Goal: Task Accomplishment & Management: Use online tool/utility

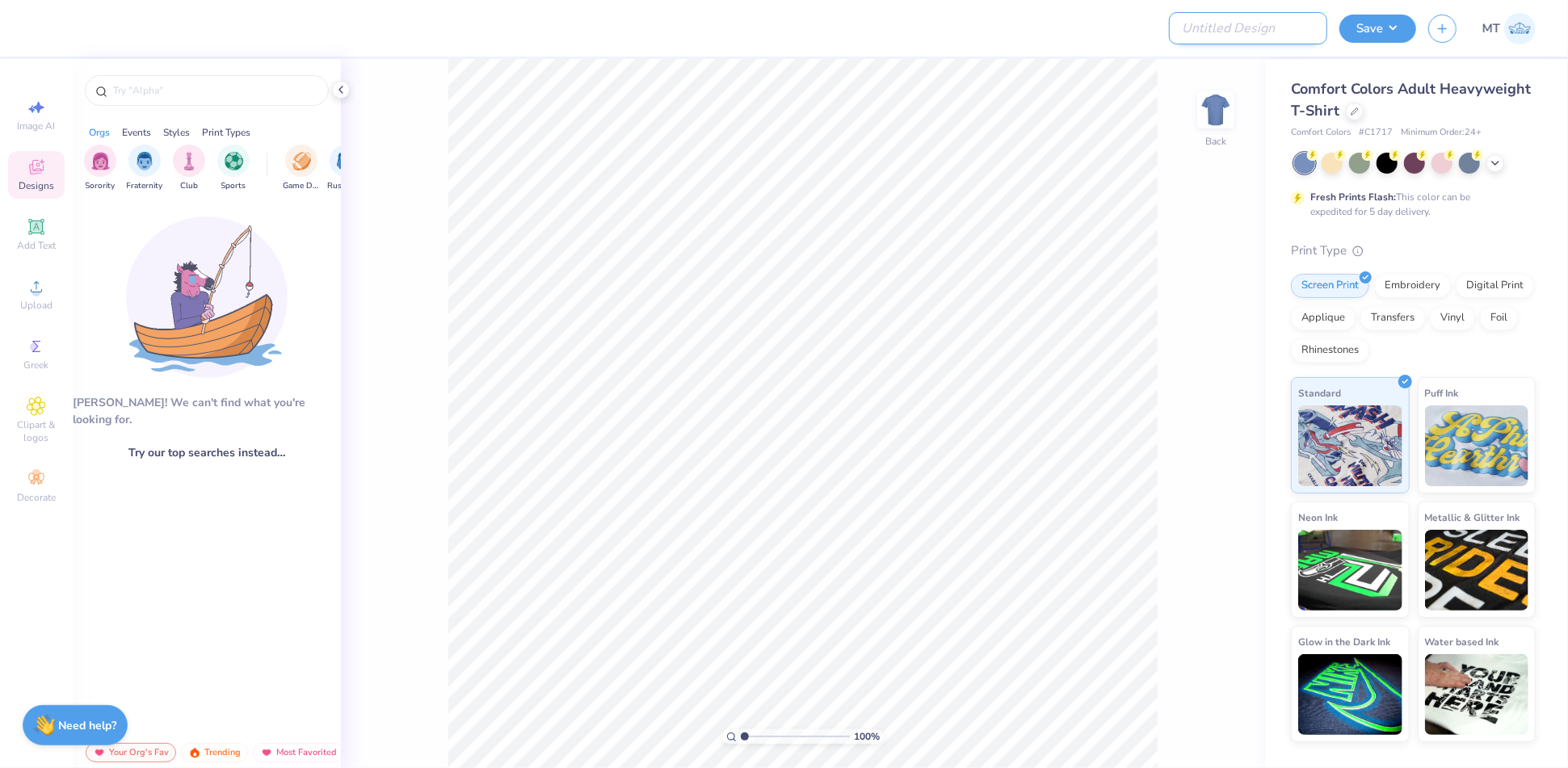
click at [1244, 36] on input "Design Title" at bounding box center [1249, 28] width 159 height 32
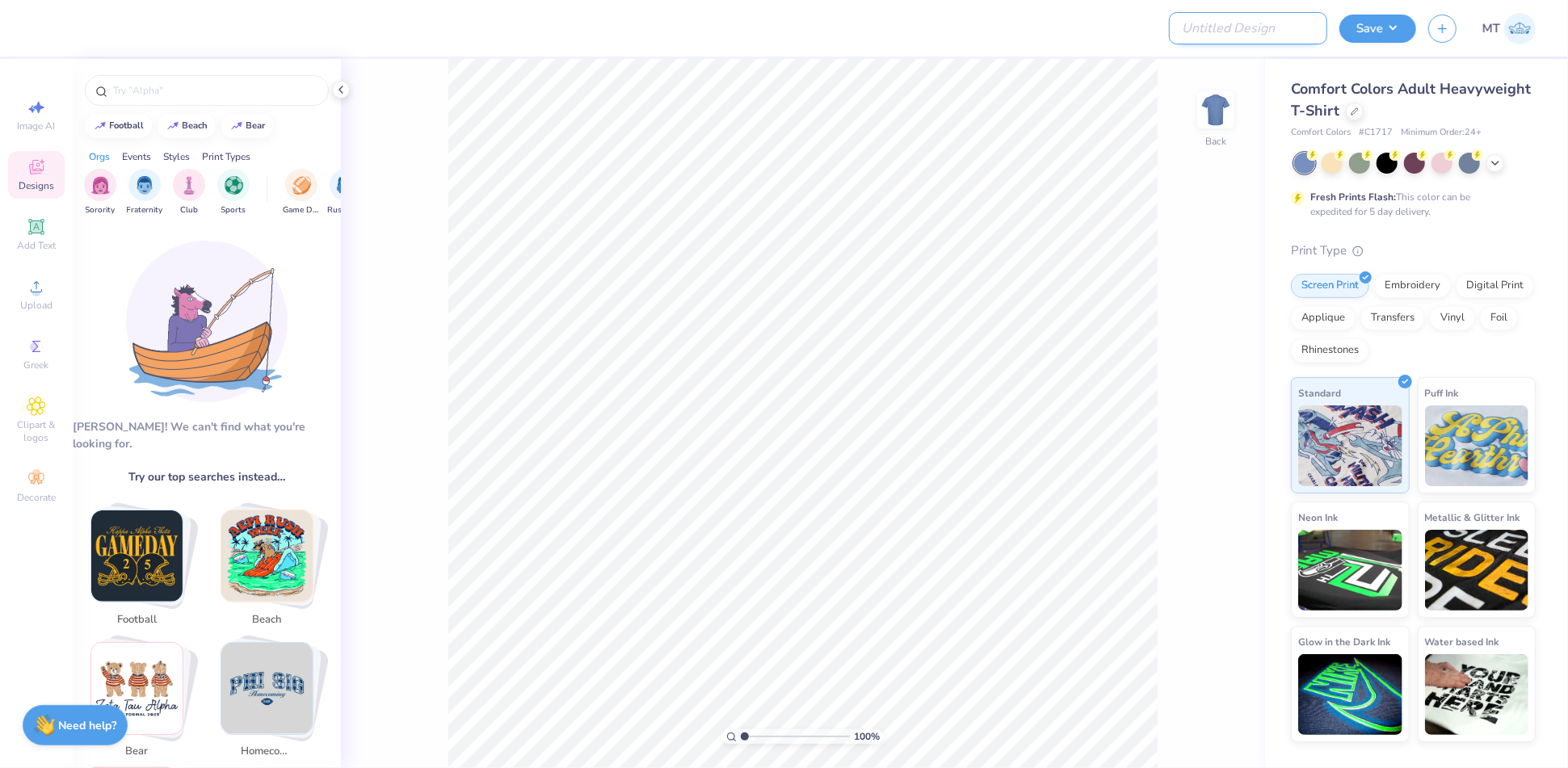
paste input "FPS239836"
type input "FPS239836"
click at [1357, 112] on icon at bounding box center [1355, 110] width 8 height 8
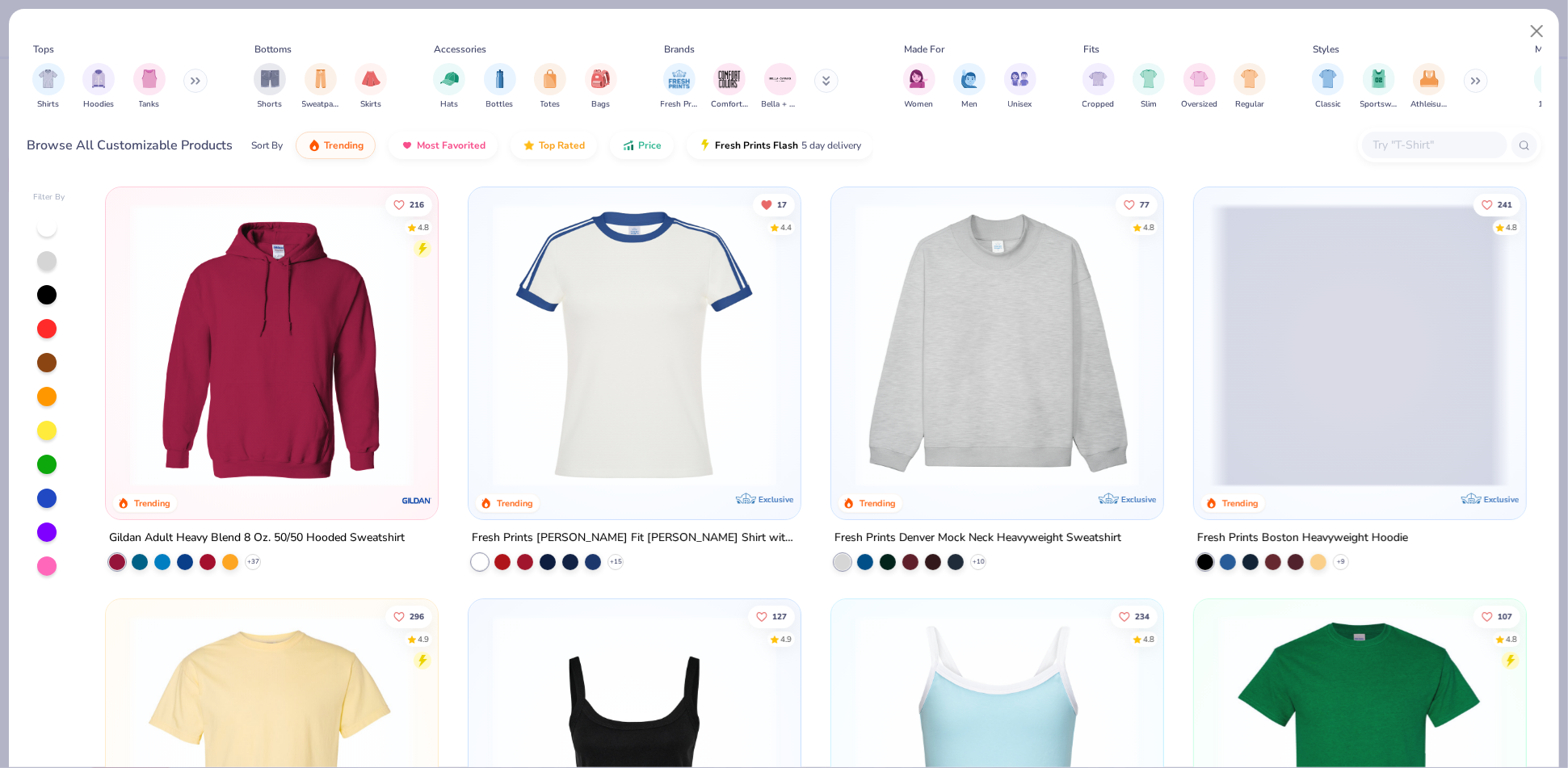
click at [1396, 341] on span at bounding box center [1360, 346] width 300 height 284
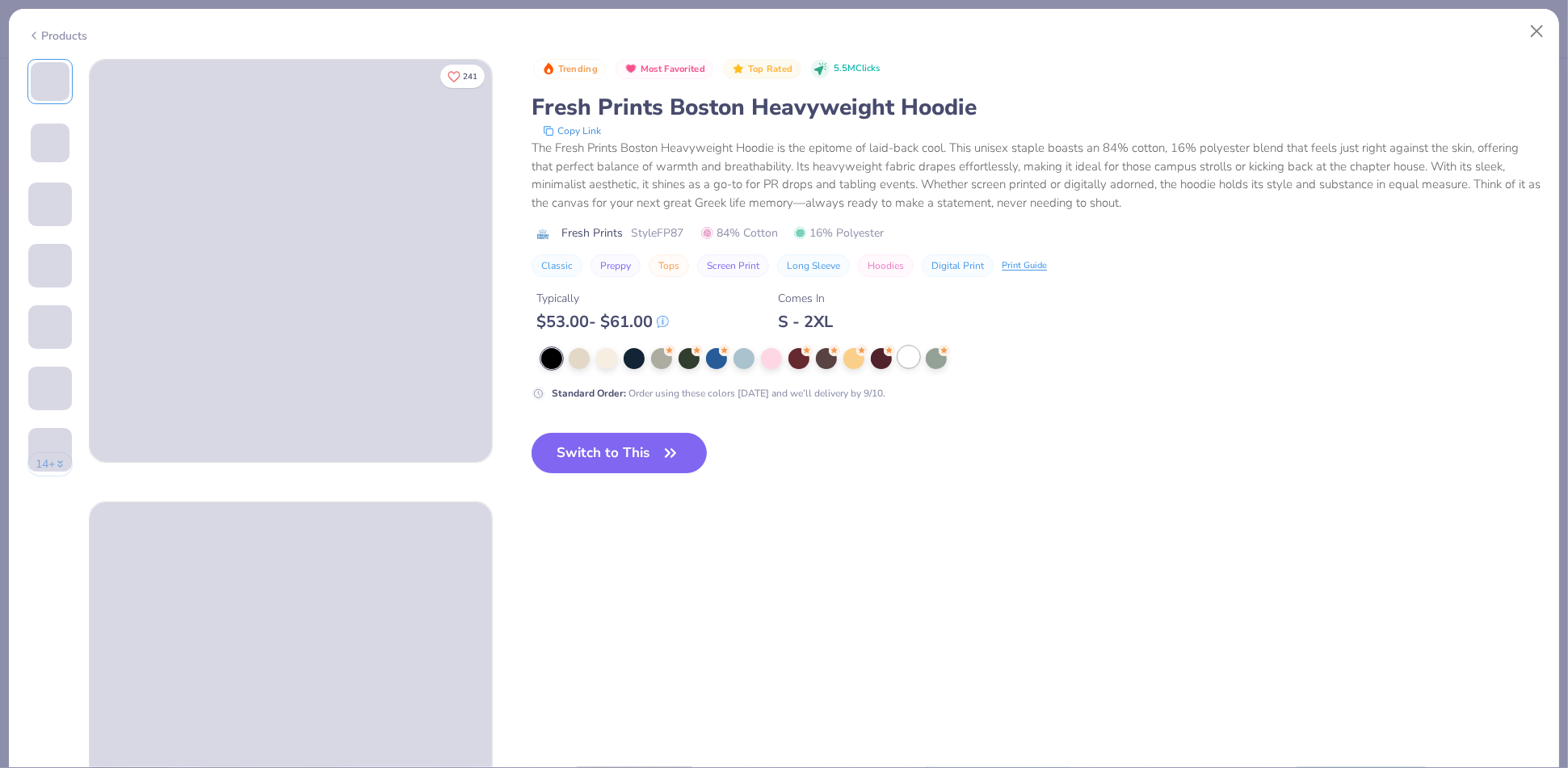
click at [898, 355] on div at bounding box center [909, 357] width 21 height 21
click at [682, 451] on icon "button" at bounding box center [671, 453] width 23 height 23
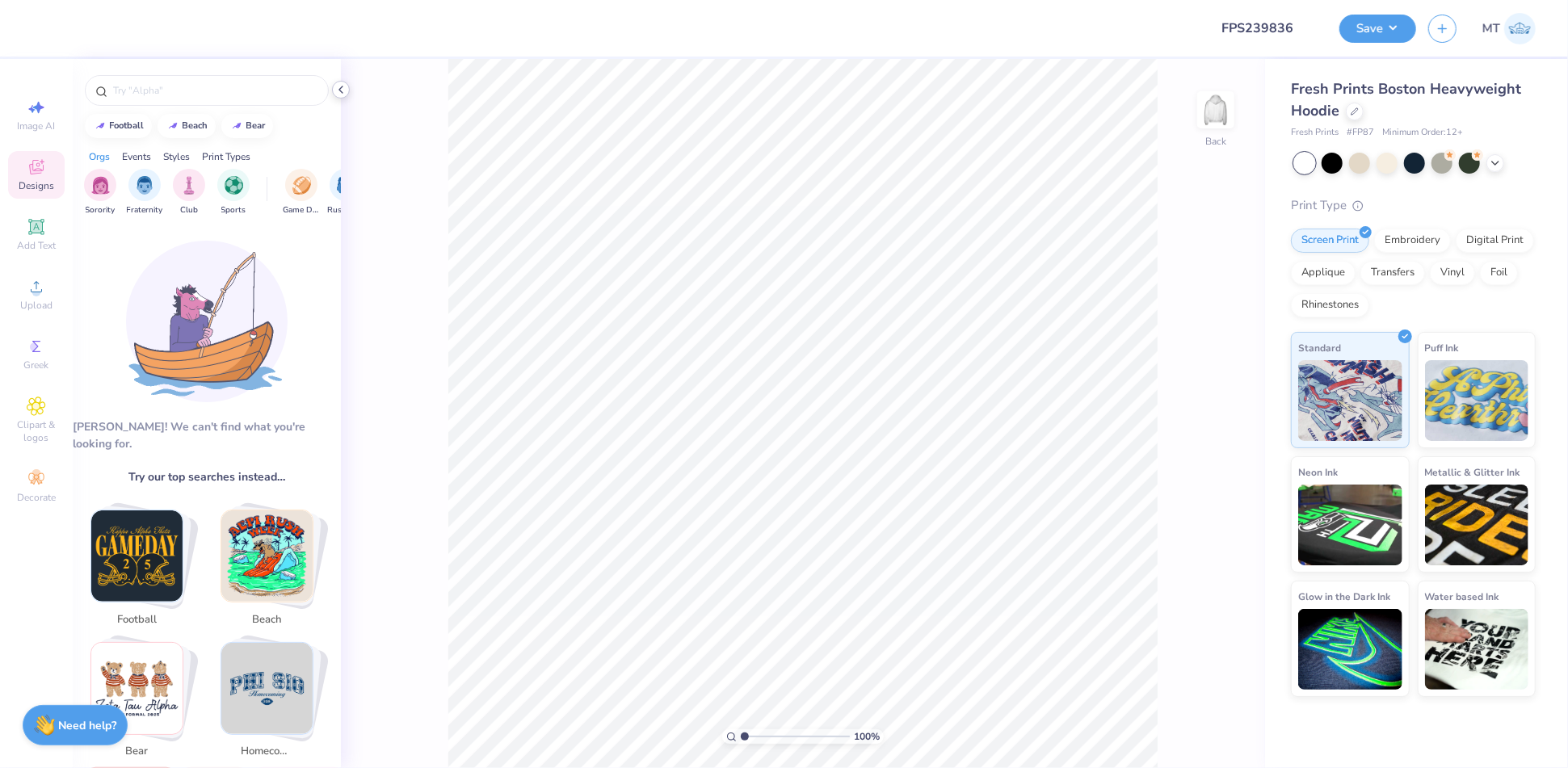
click at [344, 91] on icon at bounding box center [341, 89] width 13 height 13
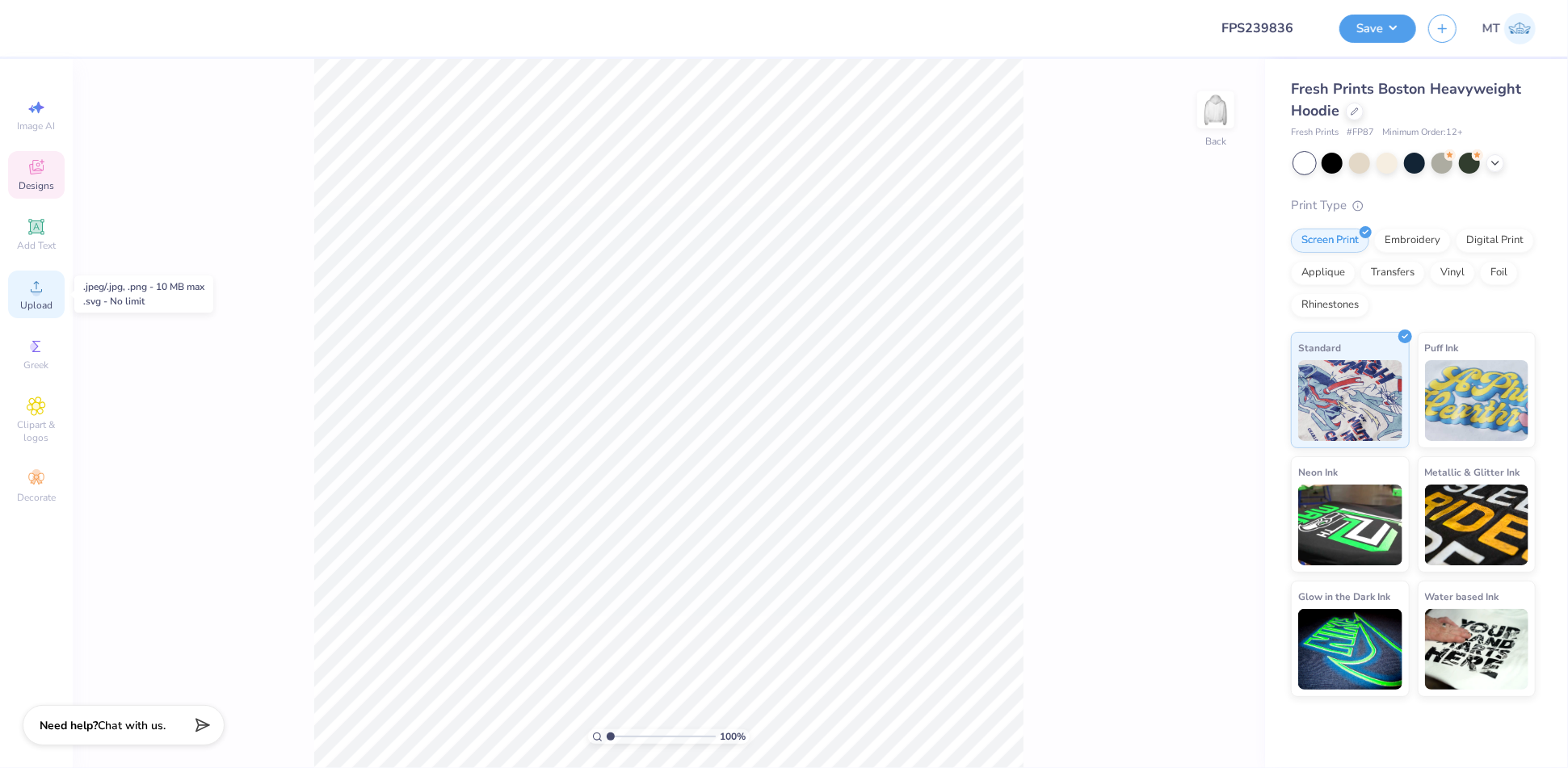
click at [33, 293] on circle at bounding box center [36, 292] width 9 height 9
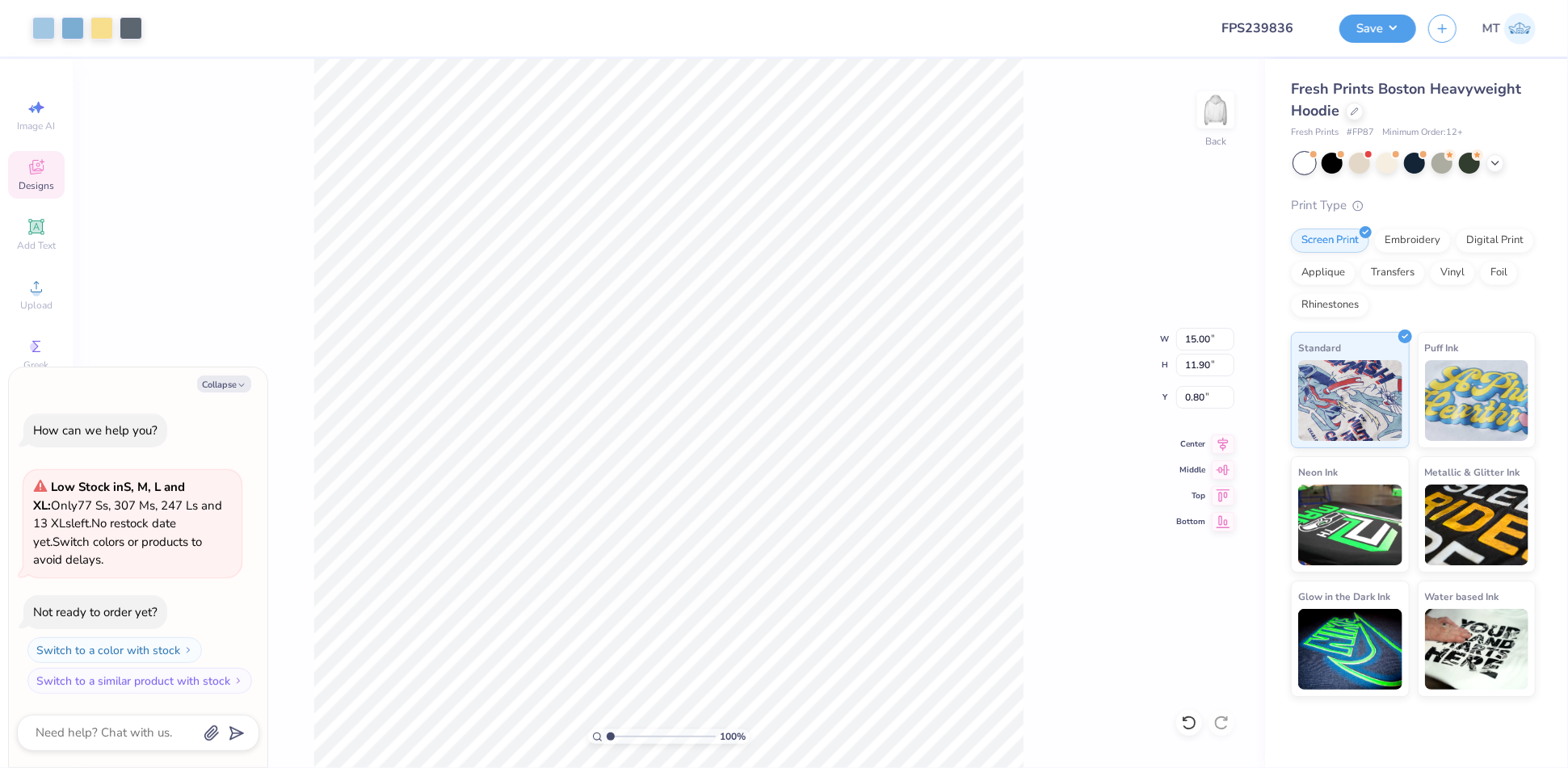
click at [1296, 161] on div at bounding box center [1304, 163] width 21 height 21
click at [1353, 112] on icon at bounding box center [1355, 110] width 8 height 8
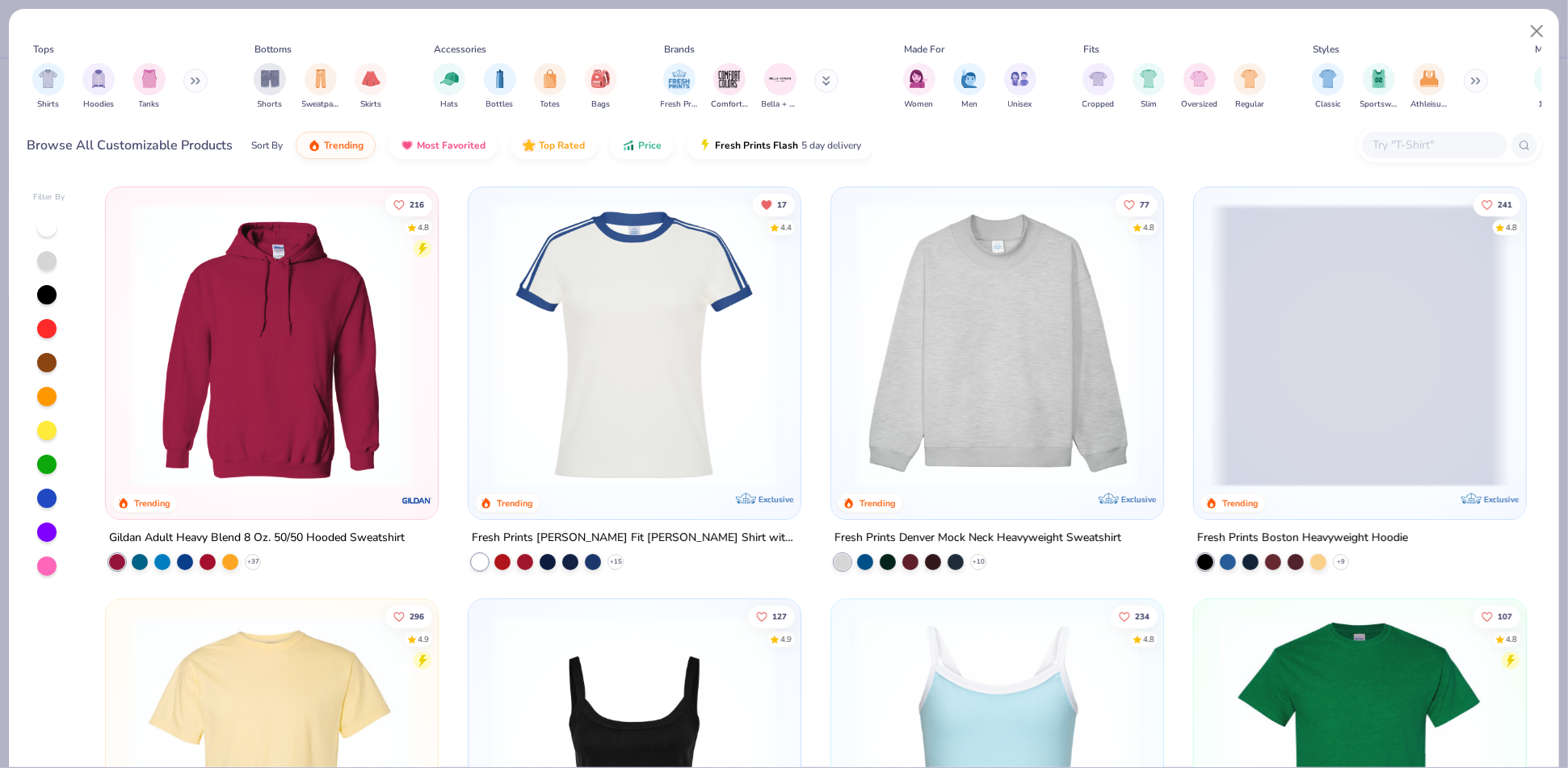
click at [1351, 392] on span at bounding box center [1360, 346] width 300 height 284
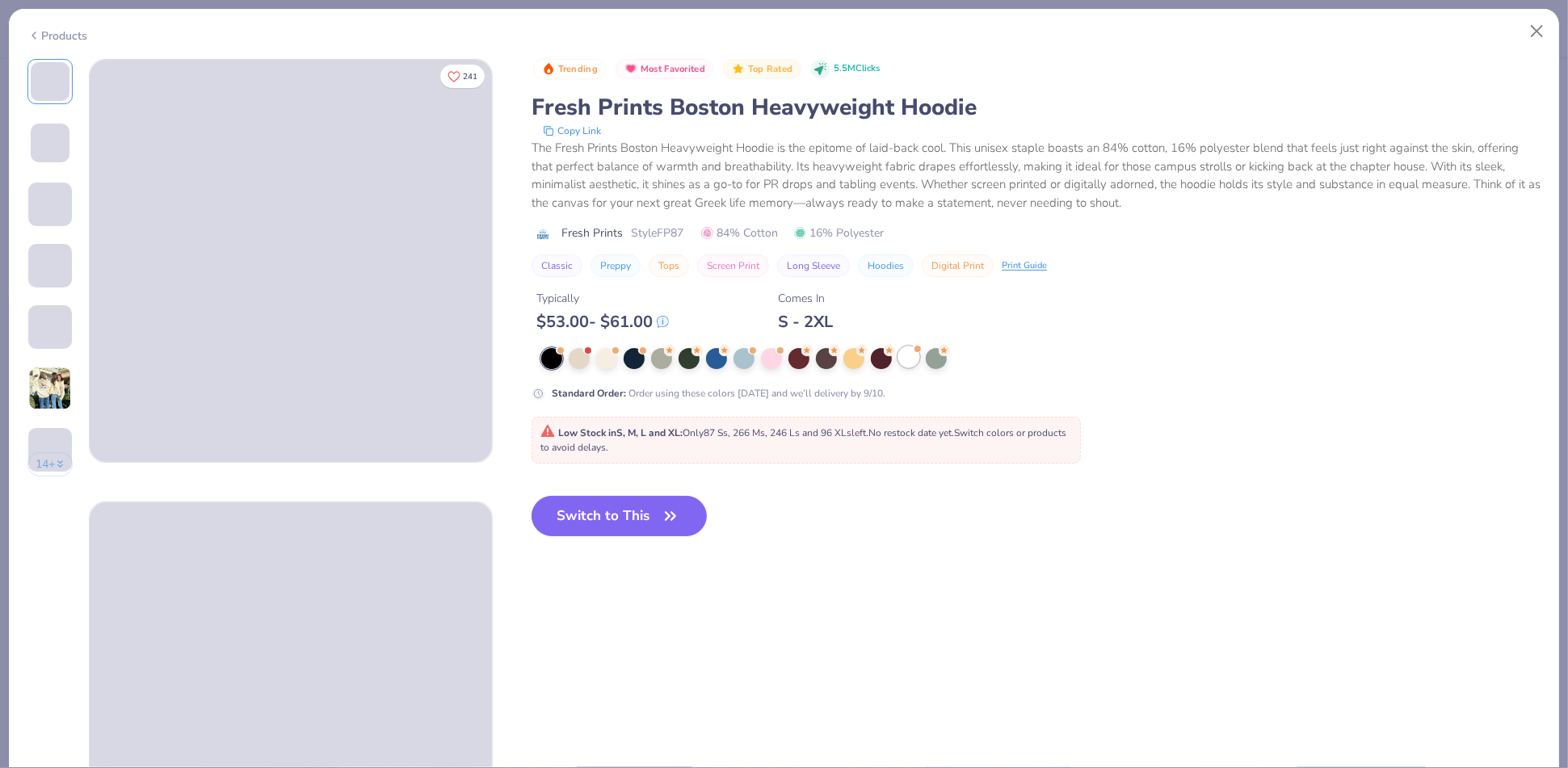
click at [911, 360] on div at bounding box center [909, 357] width 21 height 21
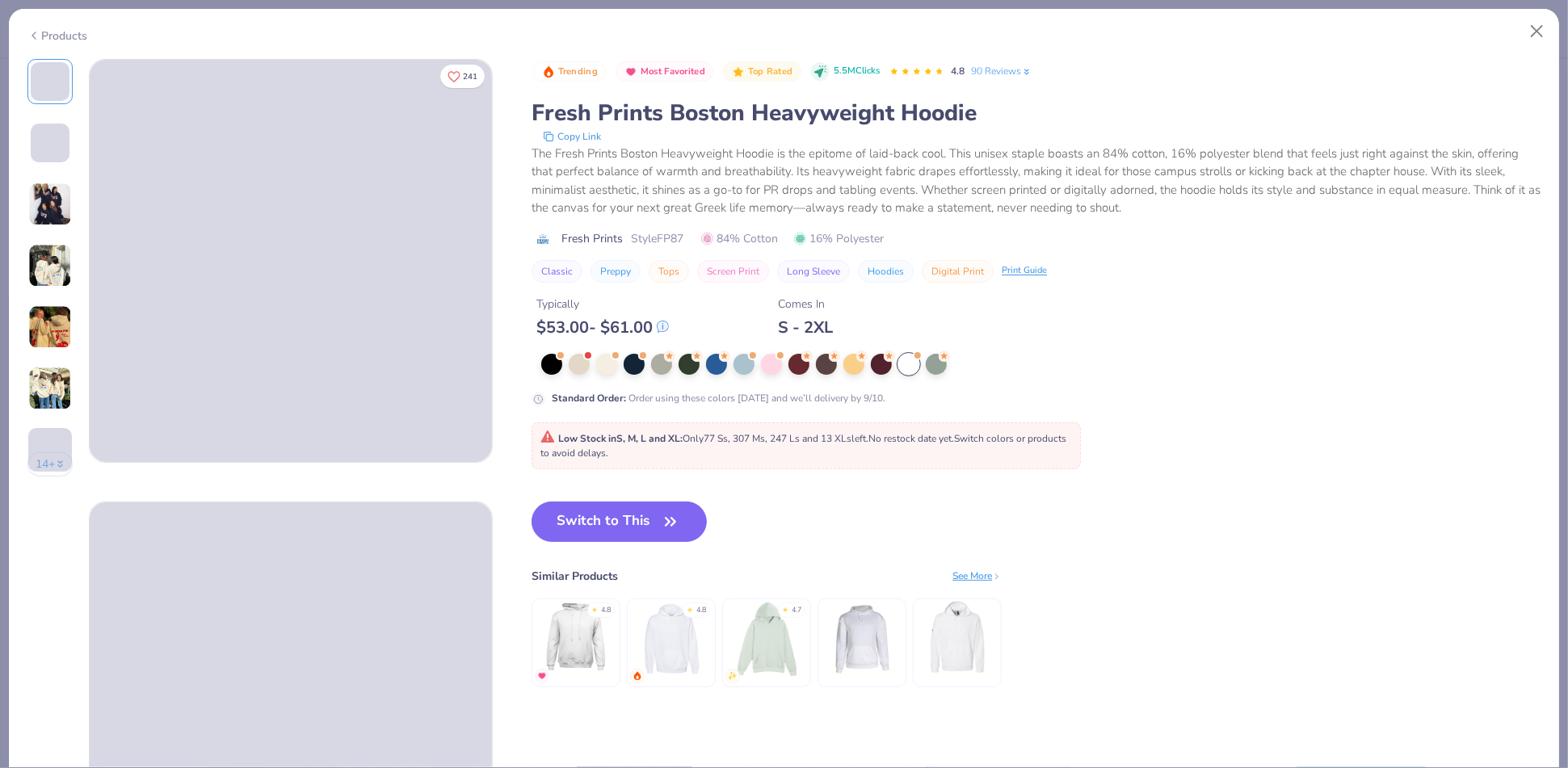
drag, startPoint x: 609, startPoint y: 520, endPoint x: 434, endPoint y: 396, distance: 214.5
click at [608, 520] on button "Switch to This" at bounding box center [619, 522] width 175 height 41
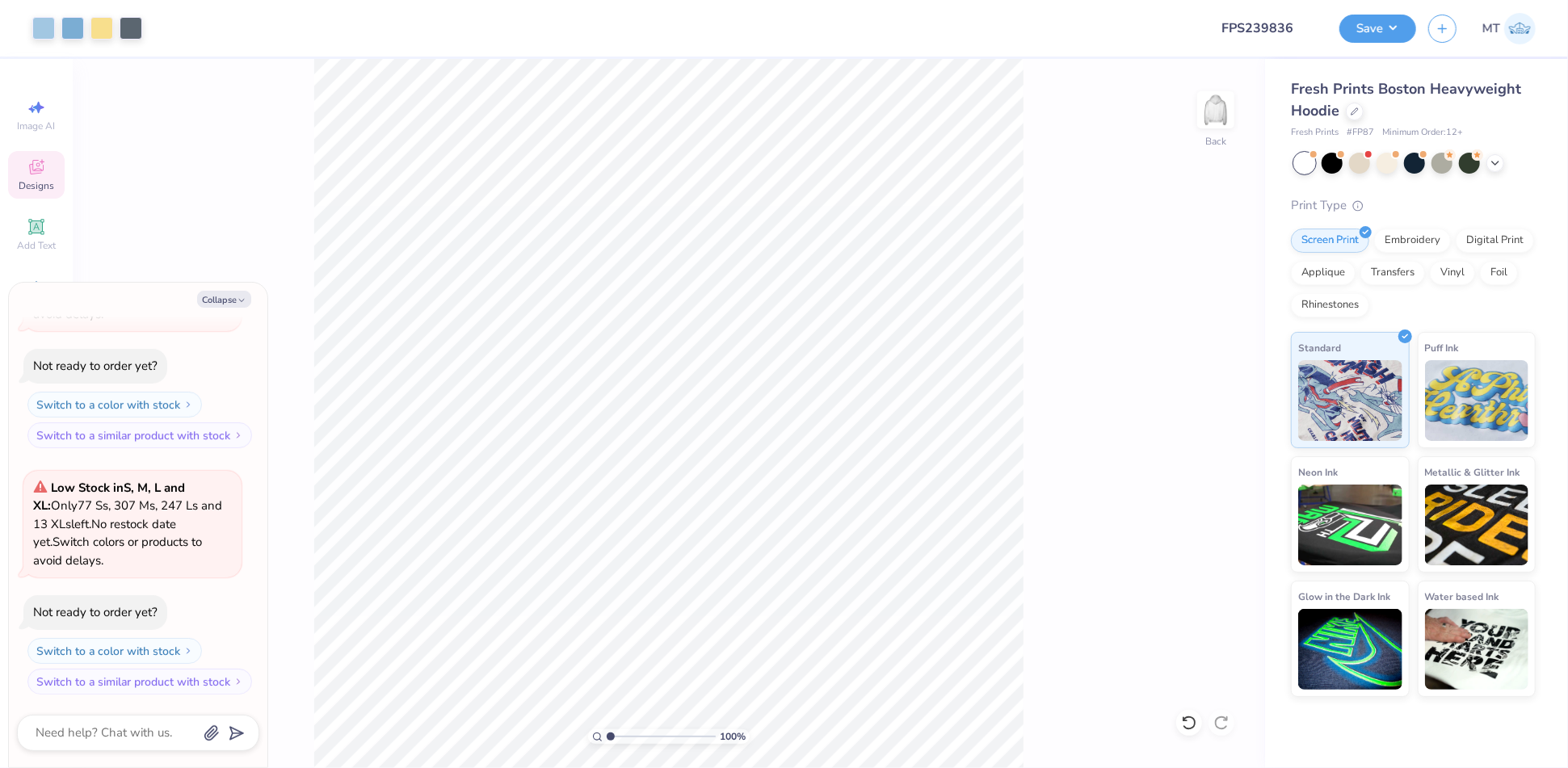
type textarea "x"
click at [1190, 334] on input "15.00" at bounding box center [1206, 339] width 58 height 23
type input "10"
type textarea "x"
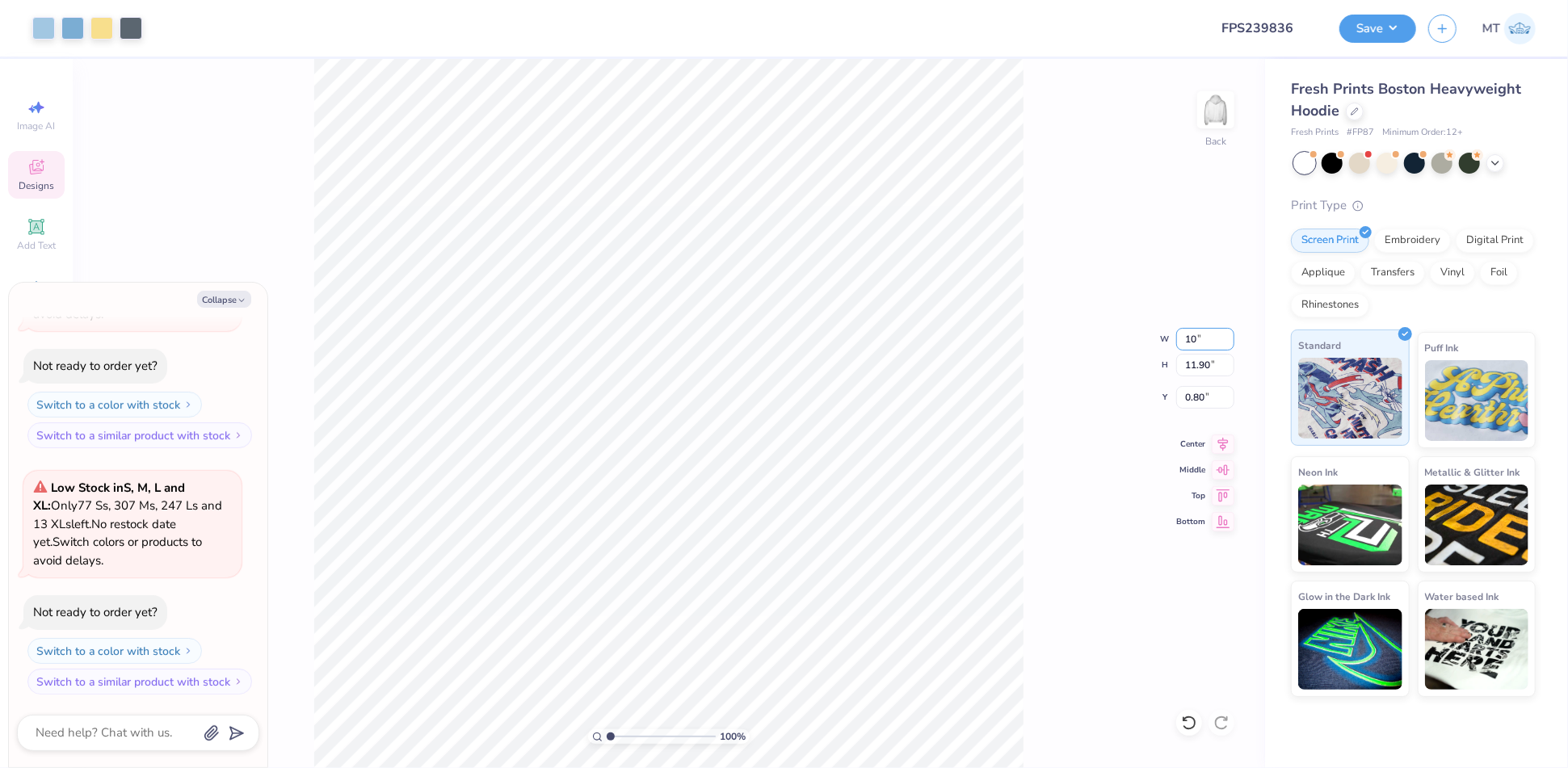
type input "10.00"
type input "7.93"
click at [1194, 395] on input "2.78" at bounding box center [1206, 397] width 58 height 23
type input "2"
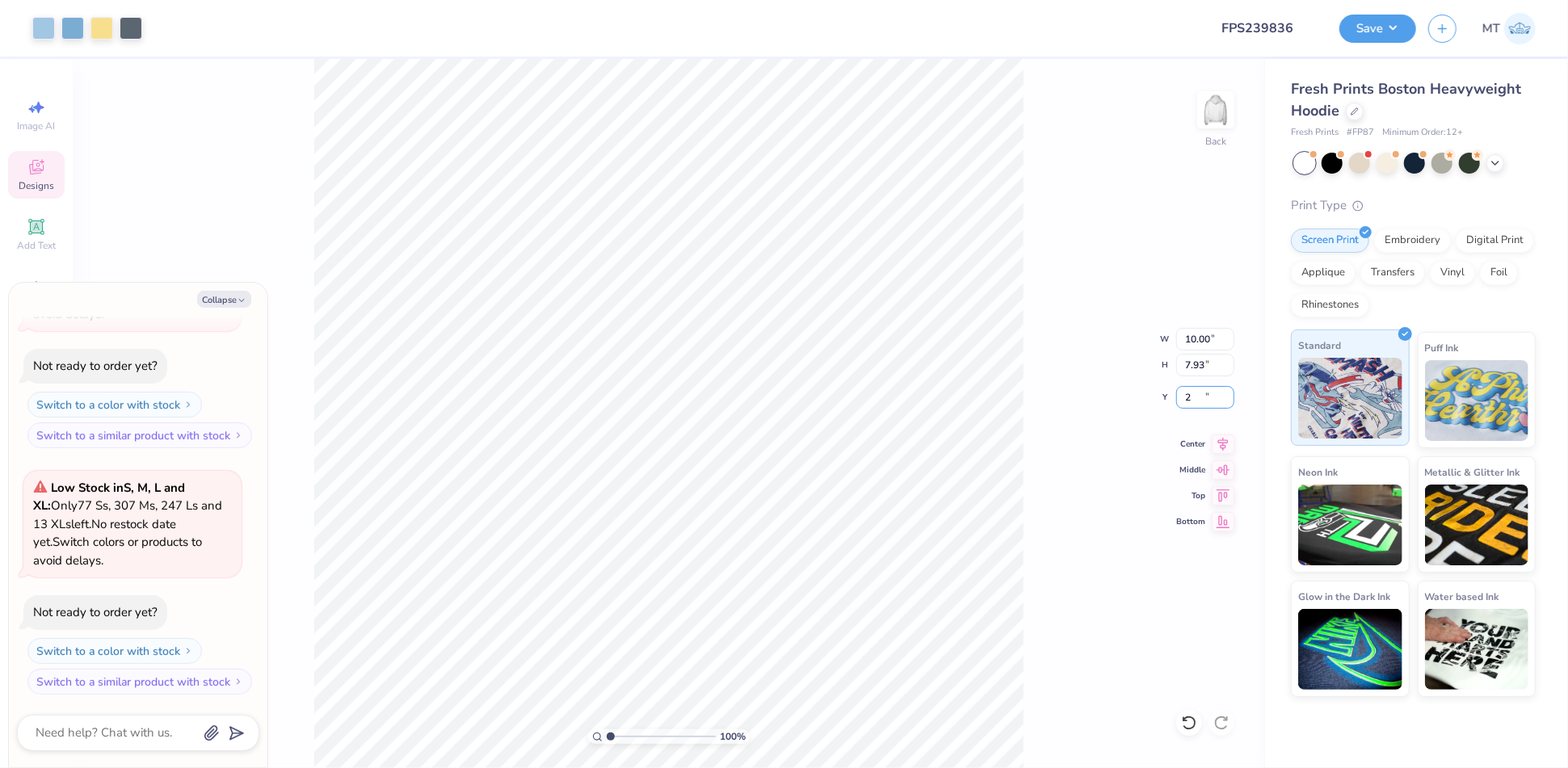
type textarea "x"
type input "2.00"
click at [1028, 272] on div "100 % Back W 10.00 10.00 " H 7.93 7.93 " Y 2.00 2.00 " Center Middle Top Bottom" at bounding box center [669, 413] width 1193 height 709
type textarea "x"
click at [1192, 334] on input "10.00" at bounding box center [1206, 339] width 58 height 23
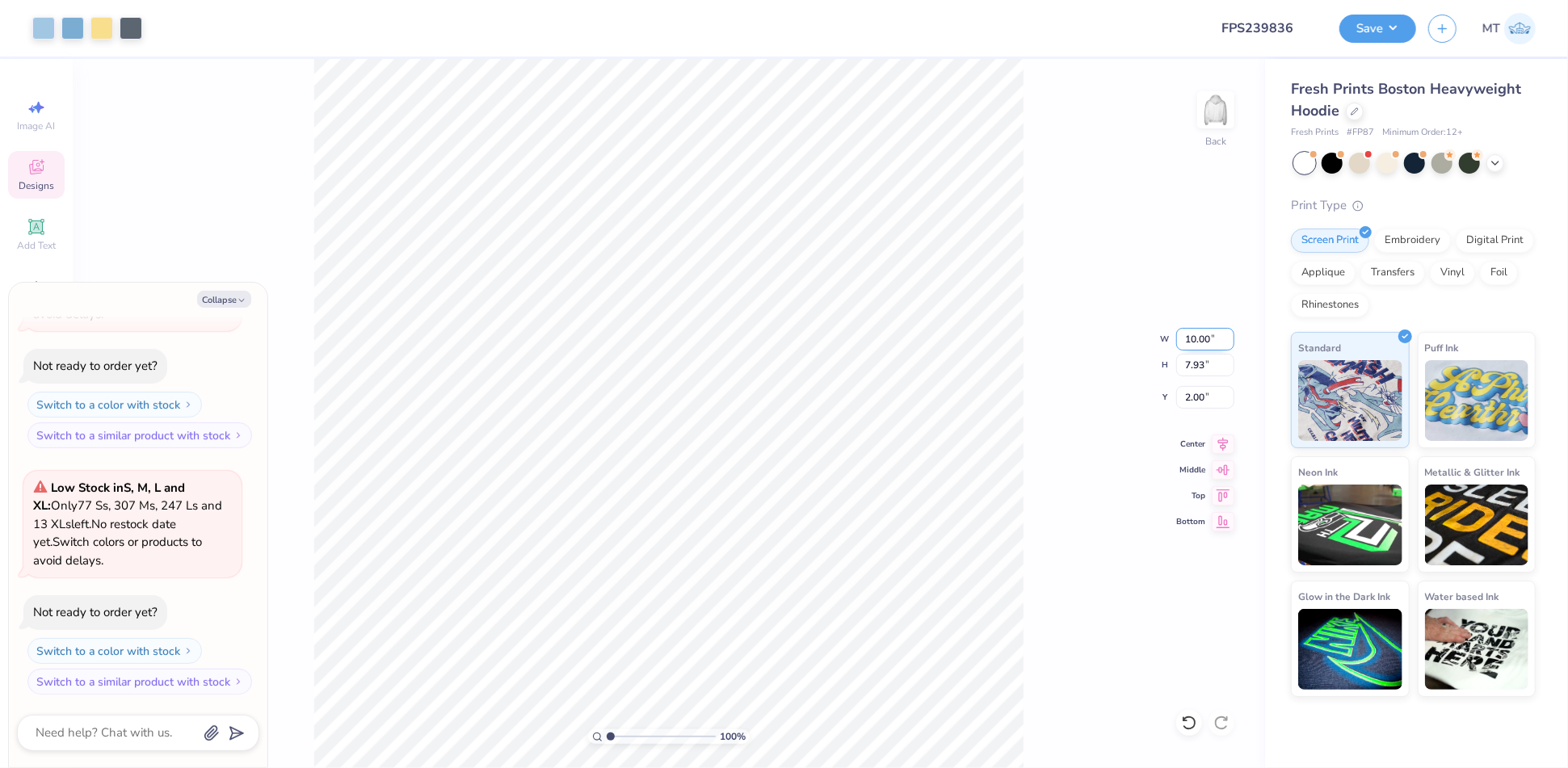
click at [1192, 334] on input "10.00" at bounding box center [1206, 339] width 58 height 23
type input "8"
type textarea "x"
type input "8.00"
type input "6.35"
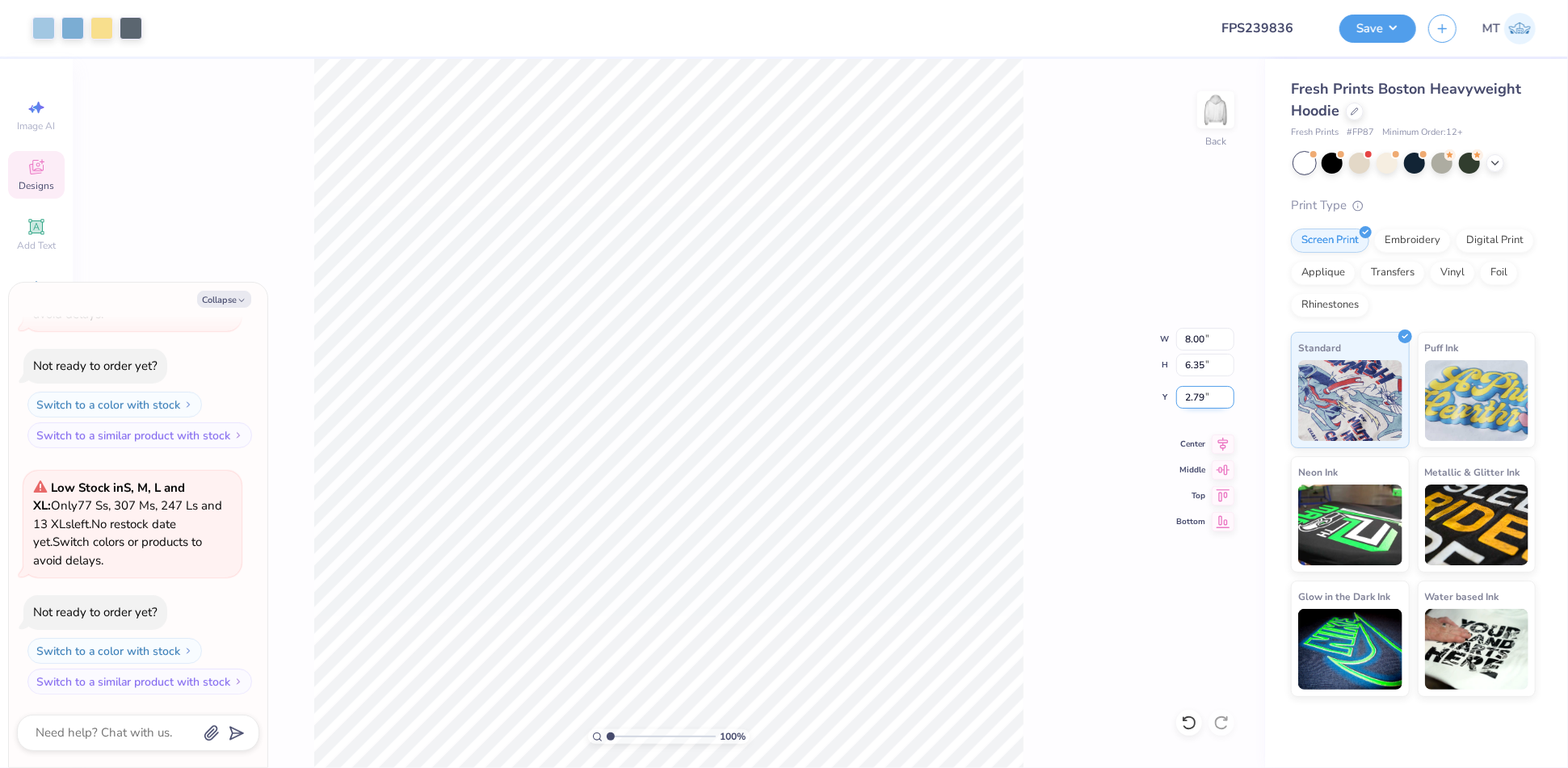
click at [1196, 393] on input "2.79" at bounding box center [1206, 397] width 58 height 23
type input "2.5"
type textarea "x"
type input "2.50"
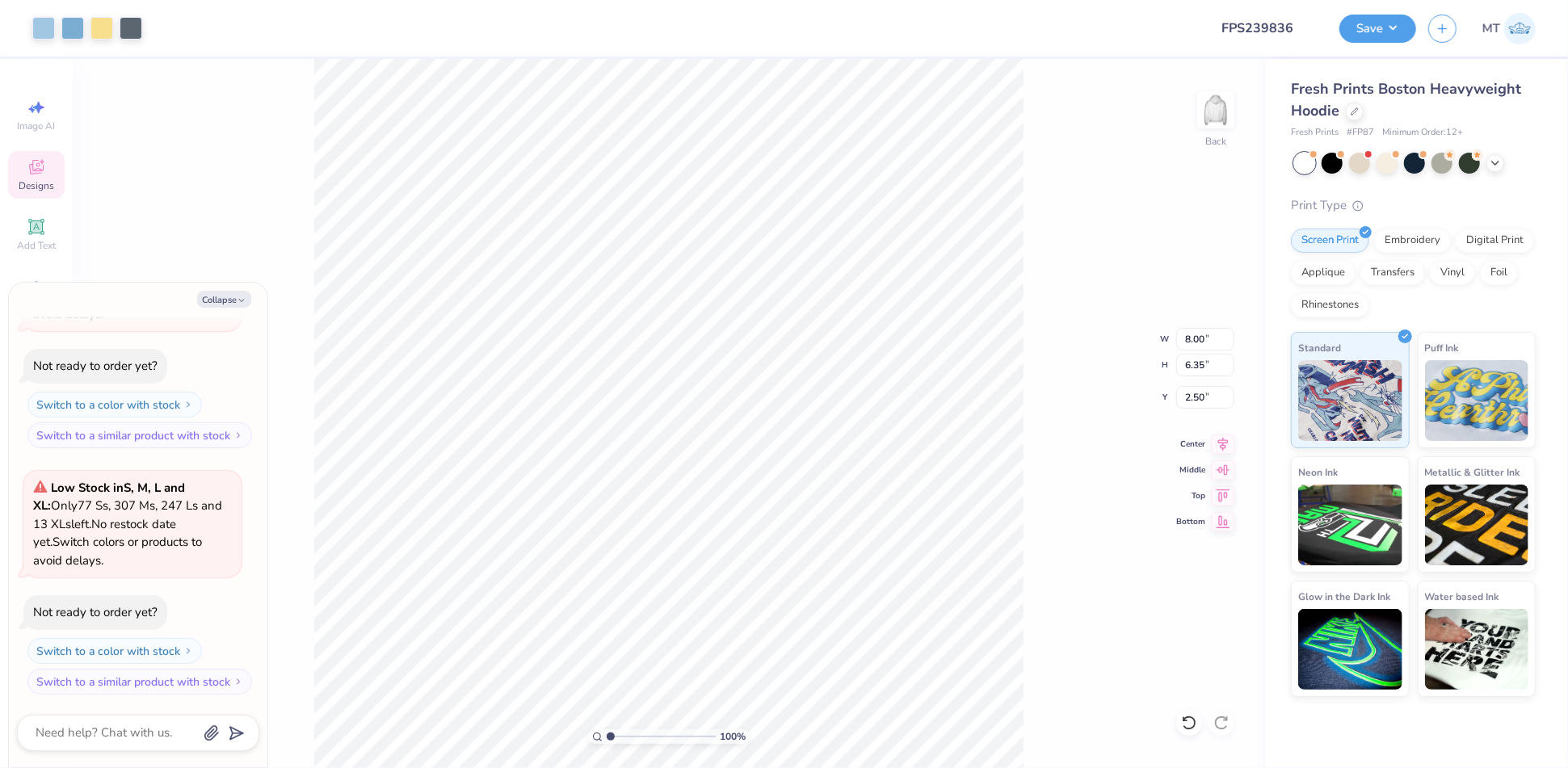
click at [1161, 240] on div "100 % Back W 8.00 8.00 " H 6.35 6.35 " Y 2.50 2.50 " Center Middle Top Bottom" at bounding box center [669, 413] width 1193 height 709
type textarea "x"
type input "1"
type textarea "x"
type input "1"
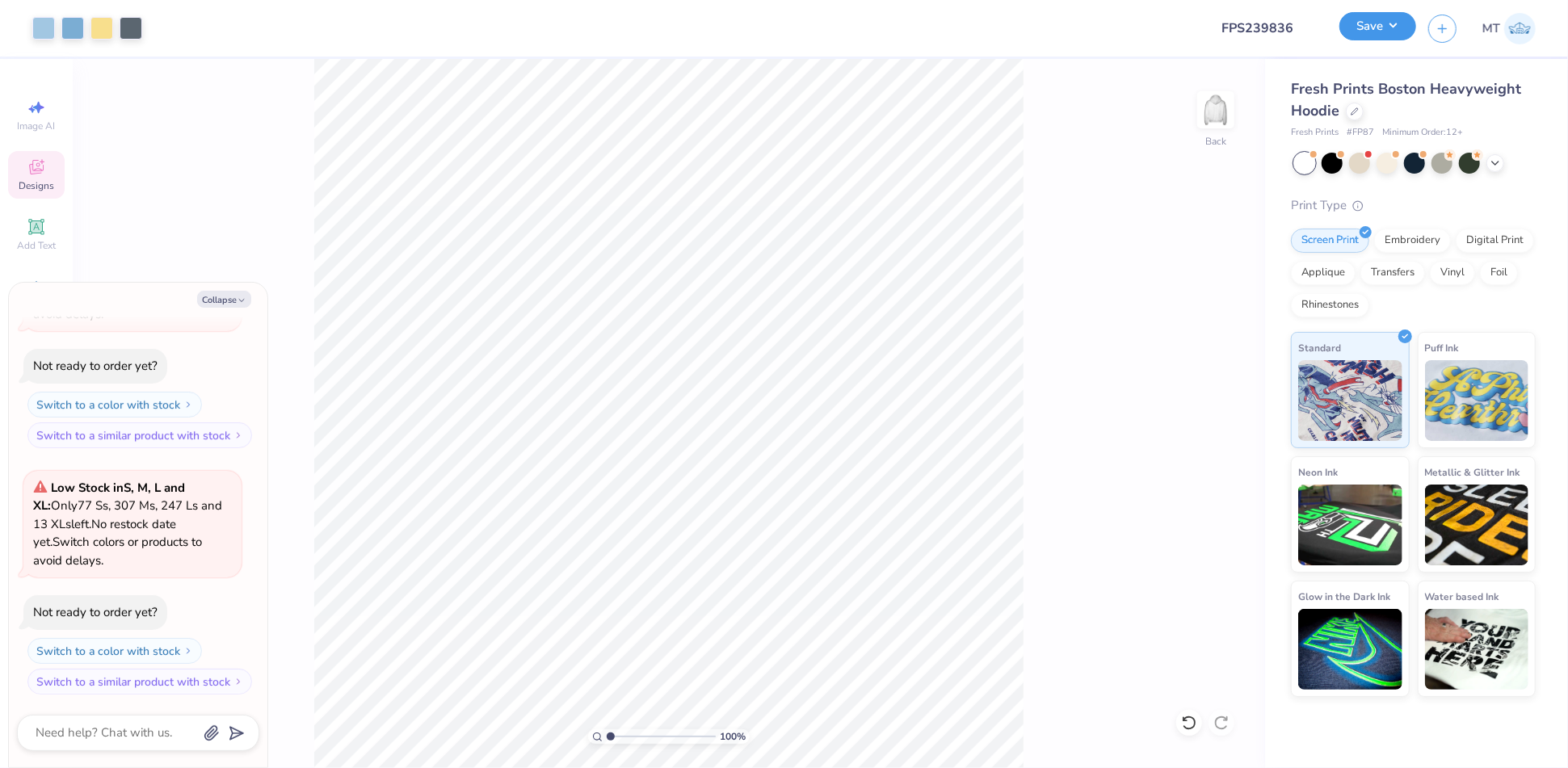
click at [1397, 36] on button "Save" at bounding box center [1378, 26] width 77 height 29
type textarea "x"
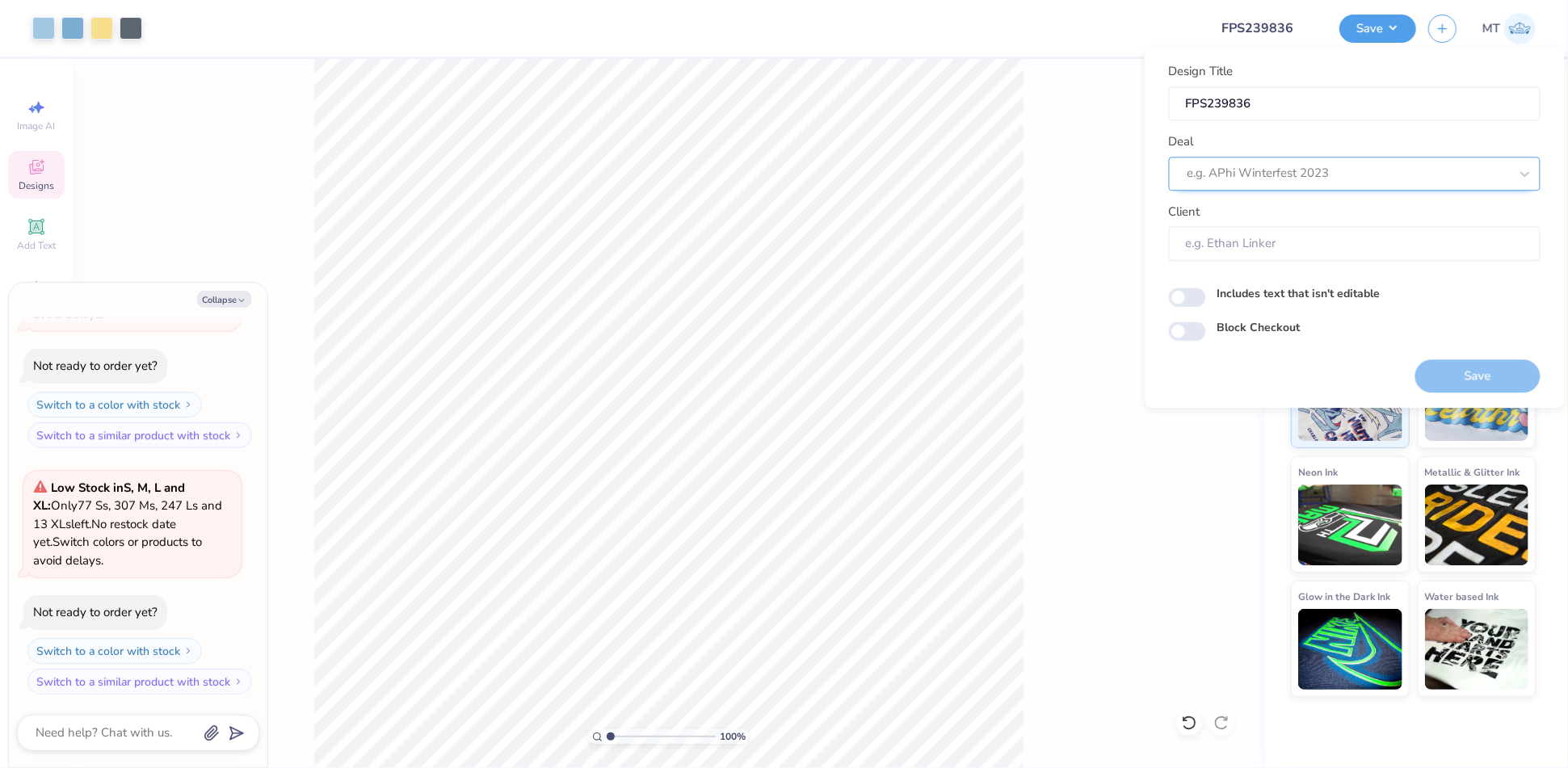
click at [1355, 171] on div at bounding box center [1348, 174] width 322 height 22
click at [1288, 265] on div "Design Tool Gallery" at bounding box center [1355, 275] width 359 height 27
type input "design tool"
type textarea "x"
type input "Design Tool Gallery User"
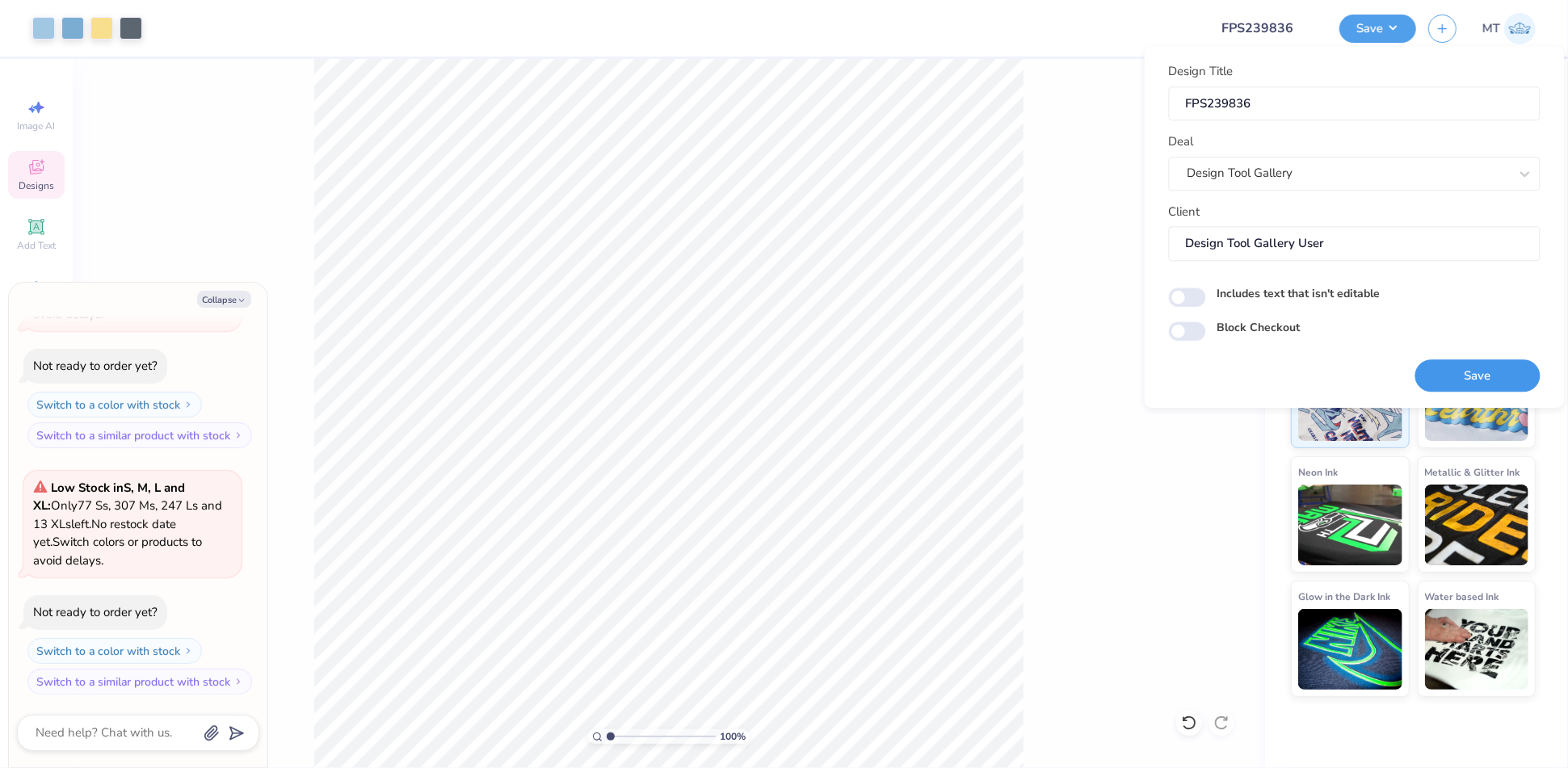
click at [1496, 369] on button "Save" at bounding box center [1479, 376] width 125 height 33
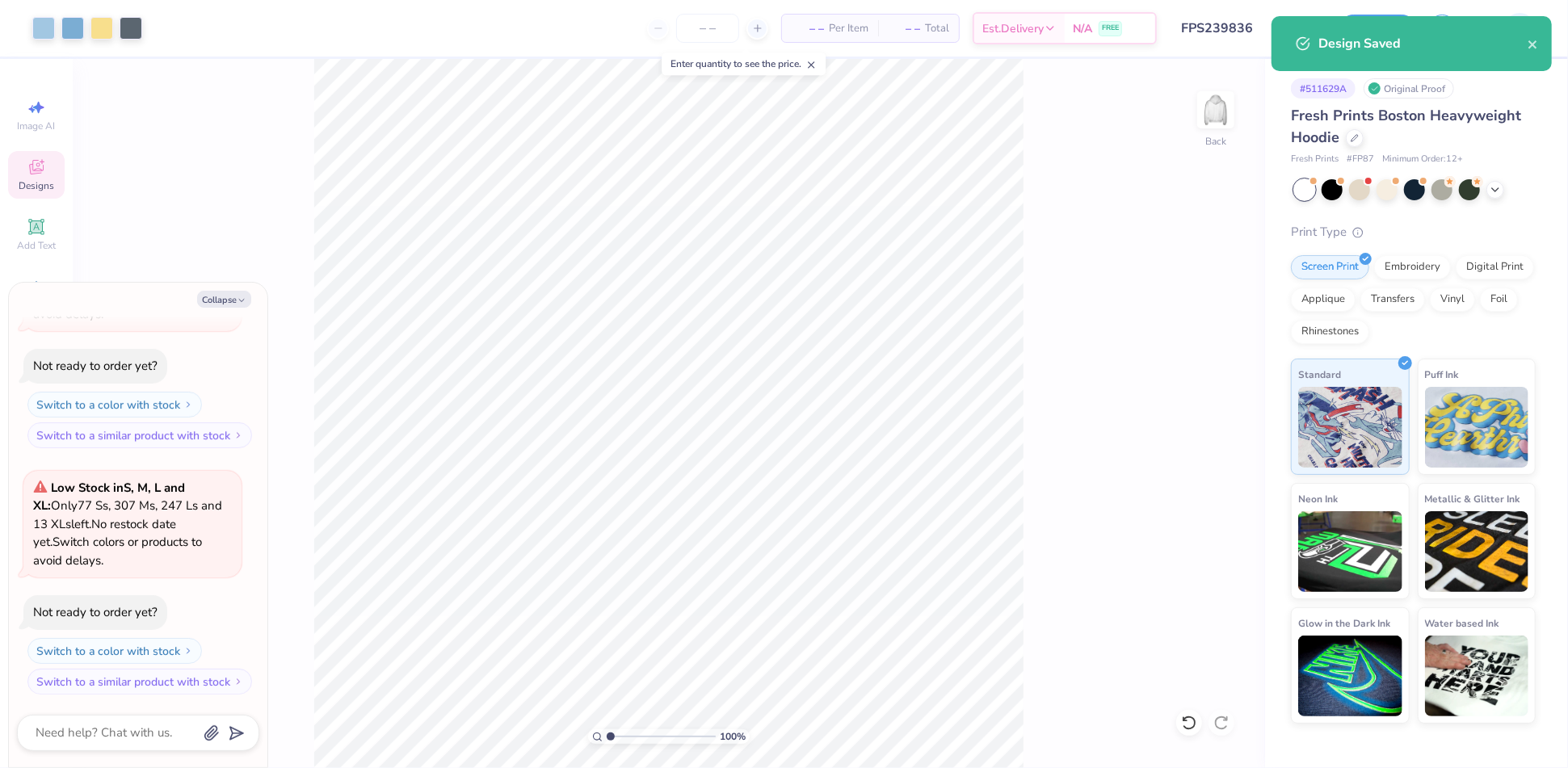
click at [1221, 20] on input "FPS239836" at bounding box center [1249, 28] width 159 height 32
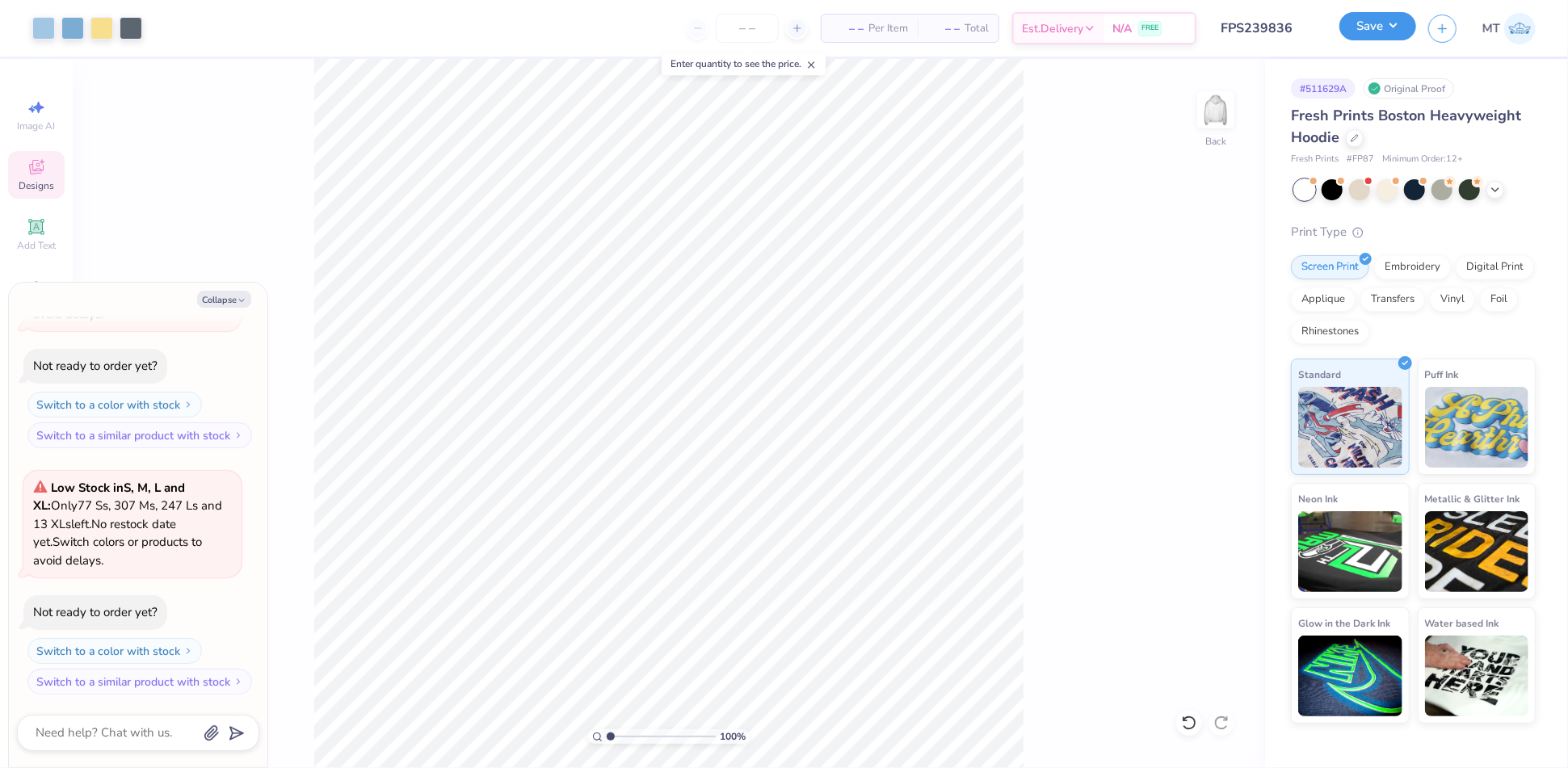
click at [1408, 30] on button "Save" at bounding box center [1378, 26] width 77 height 29
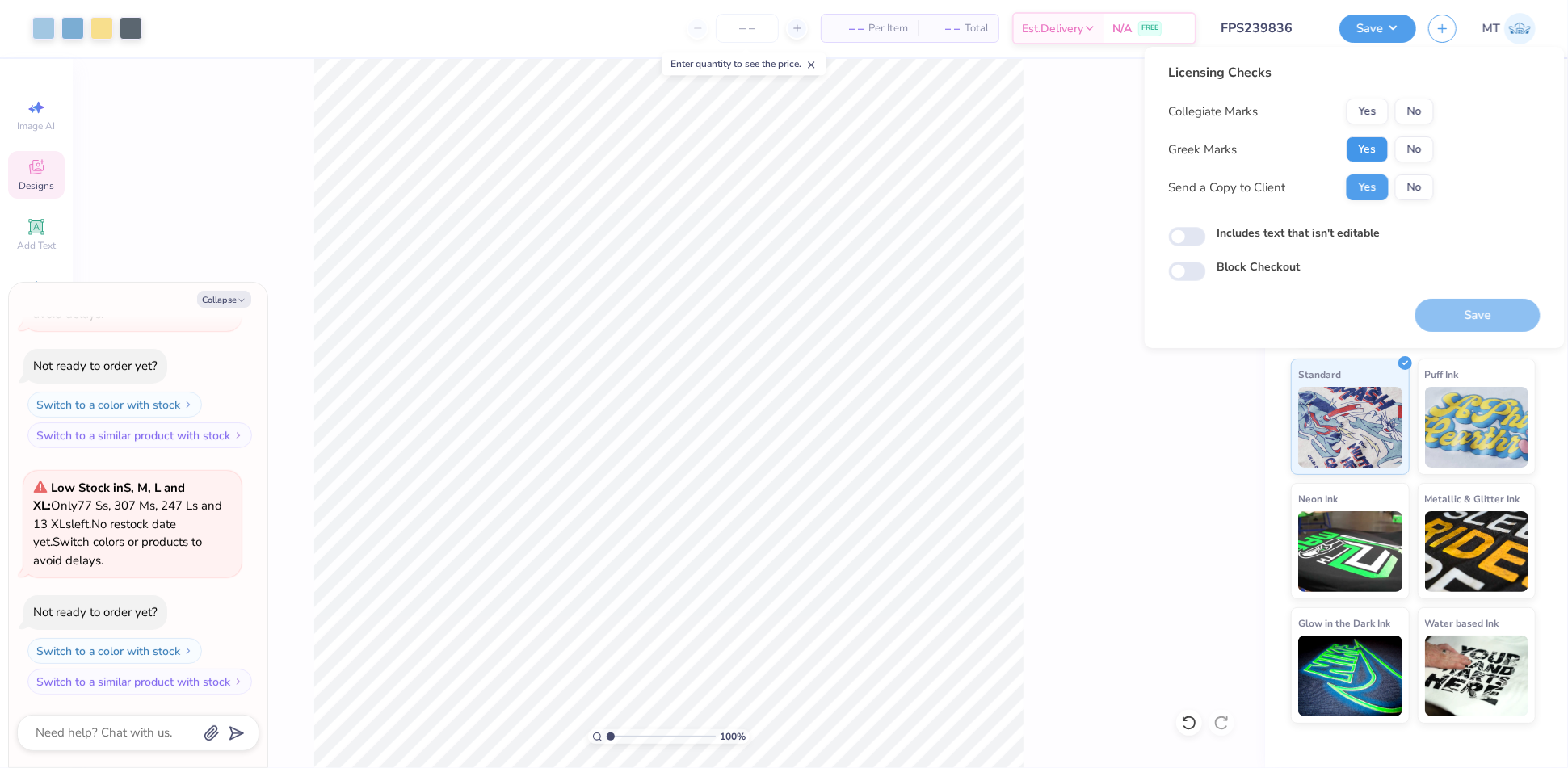
click at [1372, 147] on button "Yes" at bounding box center [1368, 149] width 42 height 26
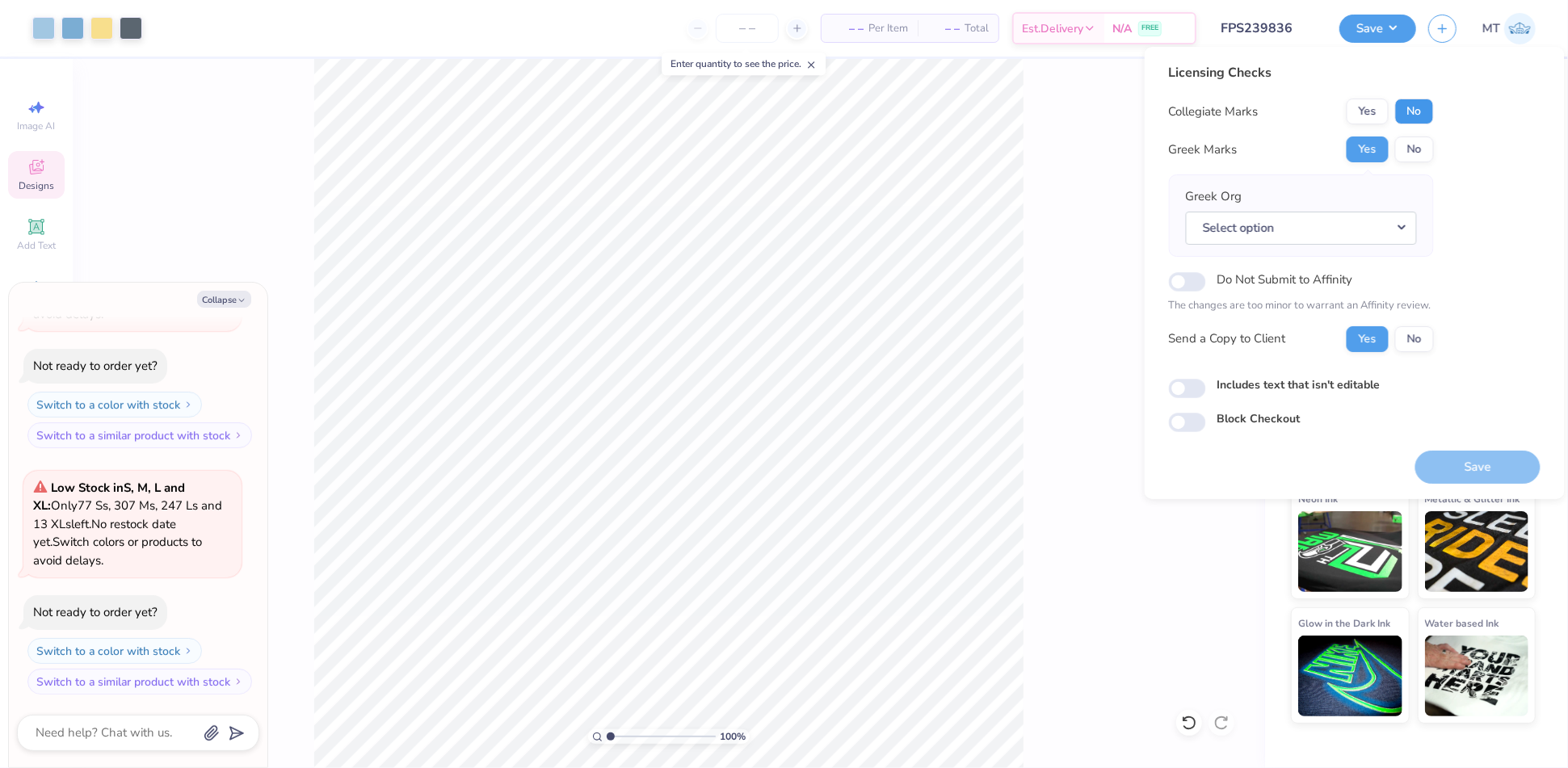
click at [1408, 113] on button "No" at bounding box center [1415, 112] width 39 height 26
click at [1391, 238] on button "Select option" at bounding box center [1301, 229] width 232 height 33
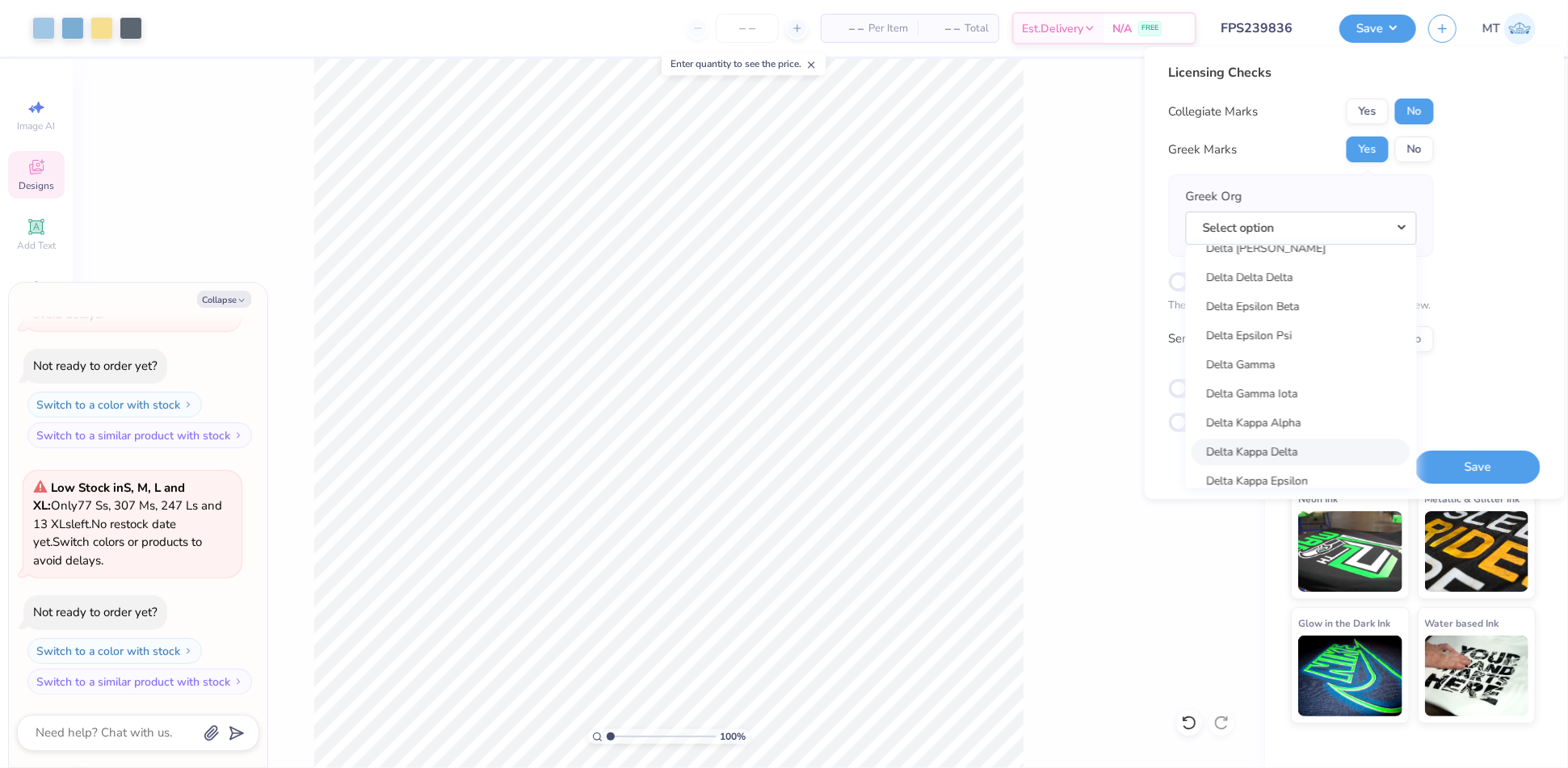
scroll to position [3651, 0]
click at [1294, 368] on link "Delta Gamma" at bounding box center [1301, 365] width 219 height 27
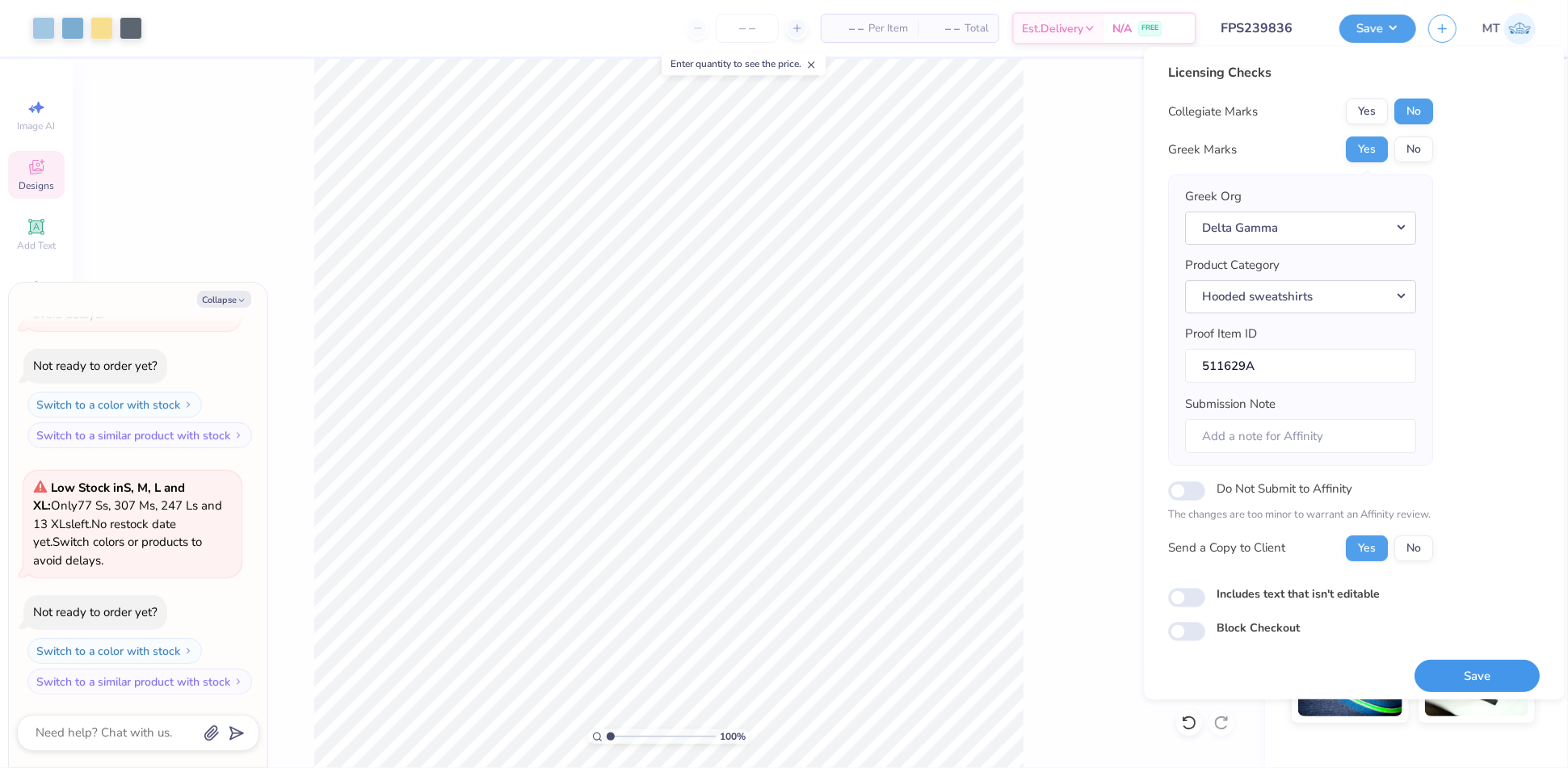
click at [1458, 666] on button "Save" at bounding box center [1479, 677] width 125 height 33
type textarea "x"
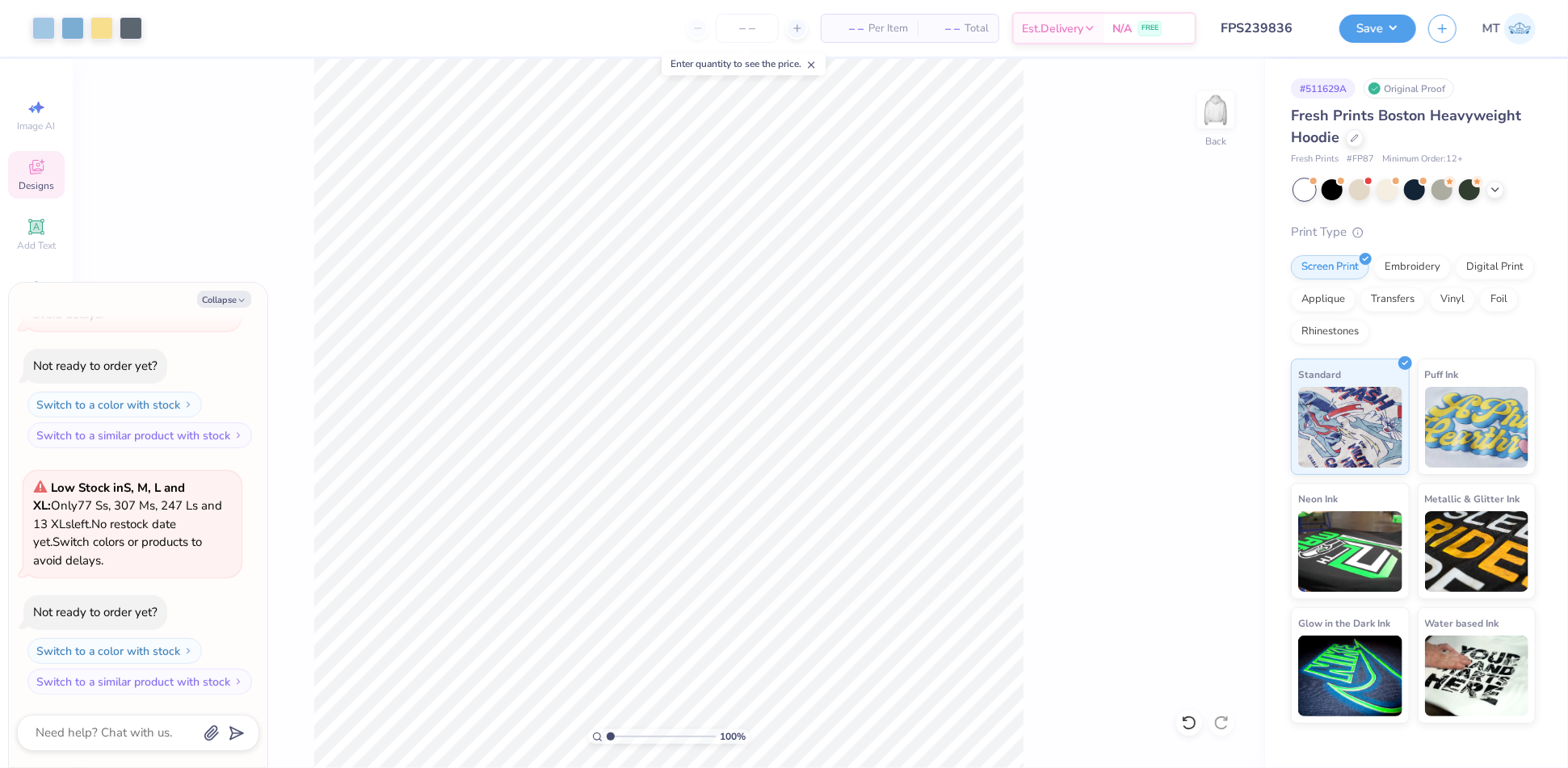
click at [1273, 22] on div "Design Saved" at bounding box center [1411, 50] width 287 height 74
click at [1273, 22] on div "Art colors – – Per Item – – Total Est. Delivery N/A FREE Design Title FPS239836…" at bounding box center [784, 384] width 1568 height 768
click at [1268, 23] on input "FPS239836" at bounding box center [1249, 28] width 159 height 32
